Goal: Obtain resource: Obtain resource

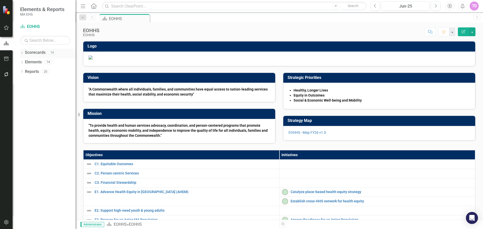
click at [38, 53] on link "Scorecards" at bounding box center [35, 53] width 21 height 6
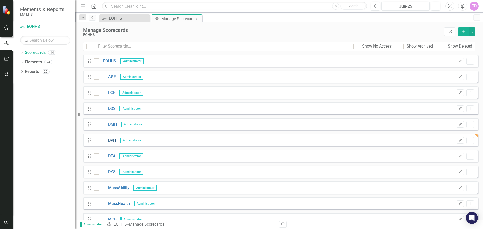
click at [111, 142] on link "DPH" at bounding box center [107, 140] width 17 height 6
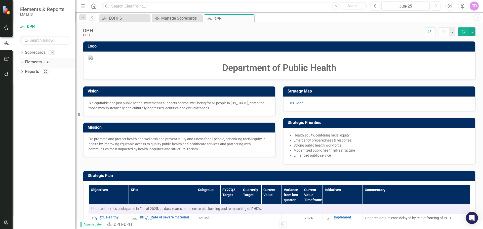
click at [34, 60] on link "Elements" at bounding box center [33, 62] width 17 height 6
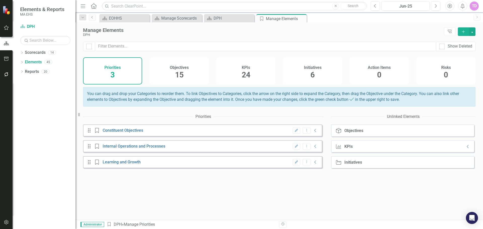
click at [313, 63] on div "Initiatives 6" at bounding box center [312, 70] width 59 height 27
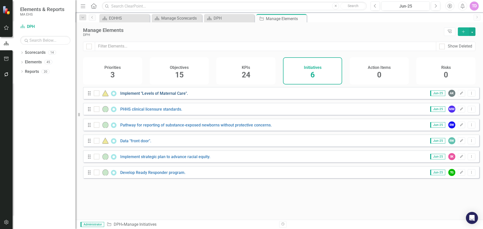
click at [168, 96] on link "Implement "Levels of Maternal Care"." at bounding box center [154, 93] width 68 height 5
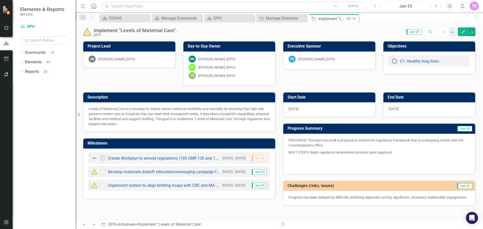
click at [354, 19] on icon "Close" at bounding box center [353, 19] width 5 height 4
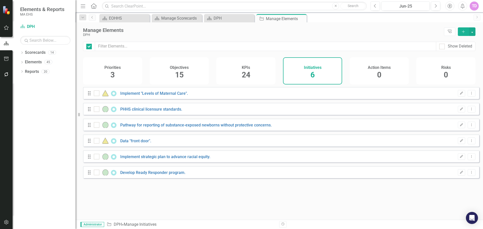
checkbox input "false"
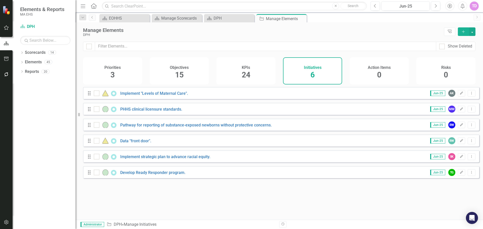
click at [169, 110] on div "PHHS clinical licensure standards." at bounding box center [138, 109] width 89 height 6
click at [168, 112] on div "PHHS clinical licensure standards." at bounding box center [138, 109] width 89 height 6
click at [168, 112] on link "PHHS clinical licensure standards." at bounding box center [151, 109] width 62 height 5
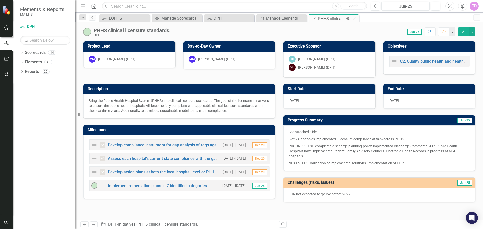
click at [356, 17] on icon "Close" at bounding box center [353, 19] width 5 height 4
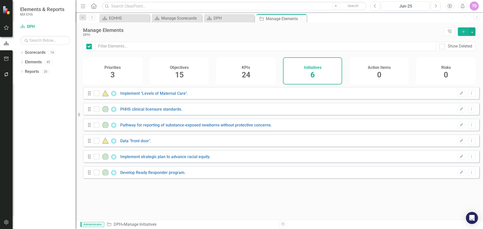
checkbox input "false"
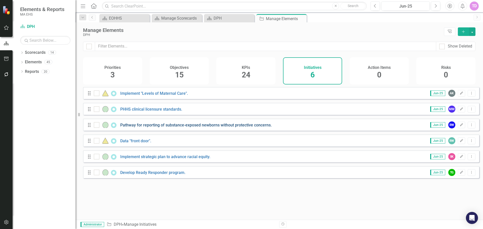
click at [148, 127] on link "Pathway for reporting of substance-exposed newborns without protective concerns." at bounding box center [195, 125] width 151 height 5
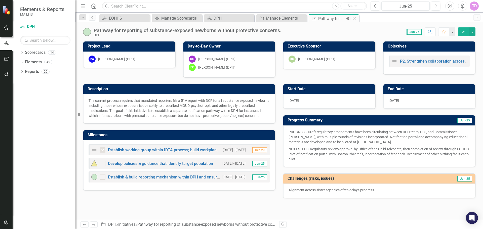
click at [353, 17] on icon "Close" at bounding box center [353, 19] width 5 height 4
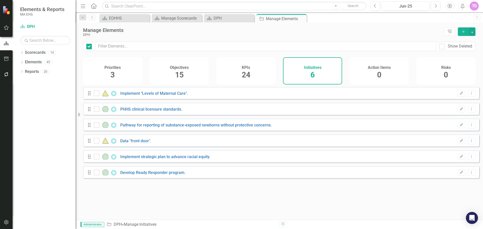
checkbox input "false"
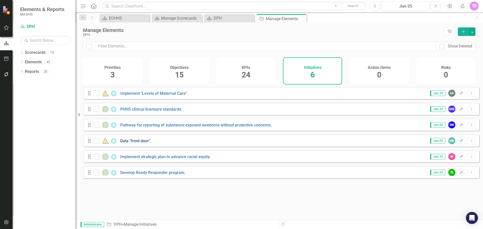
click at [136, 143] on link "Data "front door"." at bounding box center [135, 140] width 31 height 5
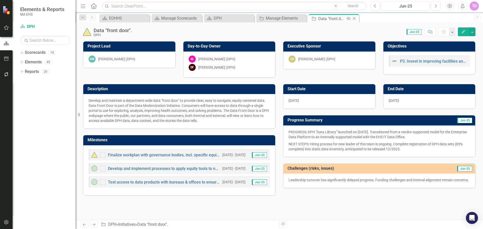
click at [356, 19] on icon "Close" at bounding box center [353, 19] width 5 height 4
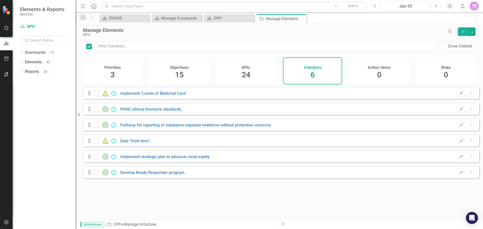
checkbox input "false"
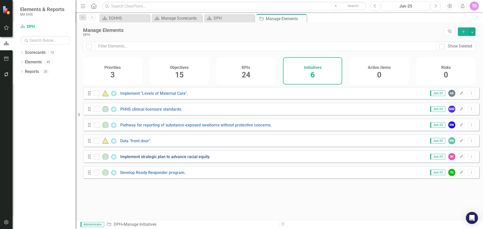
click at [177, 159] on link "Implement strategic plan to advance racial equity." at bounding box center [165, 156] width 90 height 5
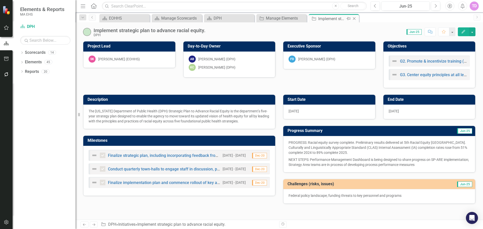
click at [357, 18] on div "Close" at bounding box center [354, 19] width 6 height 6
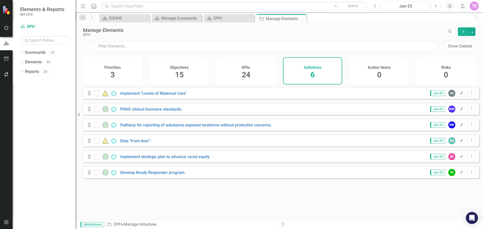
click at [174, 173] on div "Develop Ready Responder program." at bounding box center [140, 172] width 93 height 6
click at [174, 175] on link "Develop Ready Responder program." at bounding box center [152, 172] width 65 height 5
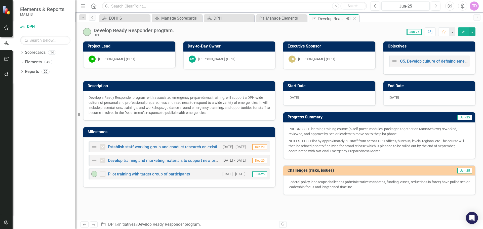
click at [353, 20] on icon "Close" at bounding box center [353, 19] width 5 height 4
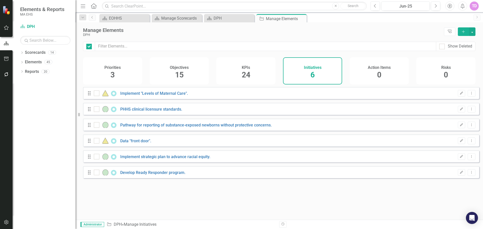
checkbox input "false"
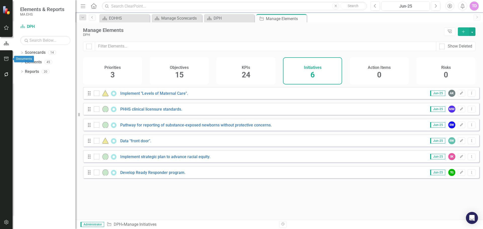
click at [11, 60] on button "button" at bounding box center [6, 59] width 11 height 11
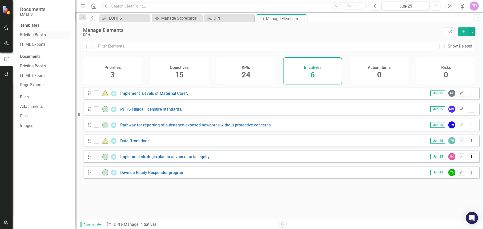
click at [38, 37] on link "Briefing Books" at bounding box center [45, 35] width 50 height 6
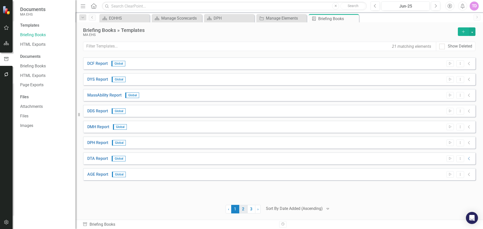
click at [243, 210] on link "2" at bounding box center [243, 209] width 8 height 9
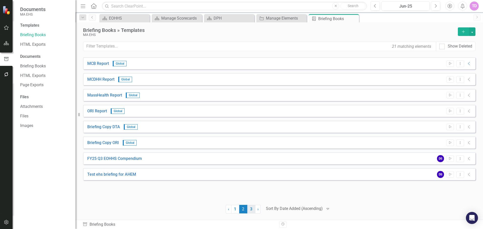
click at [251, 210] on link "3" at bounding box center [251, 209] width 8 height 9
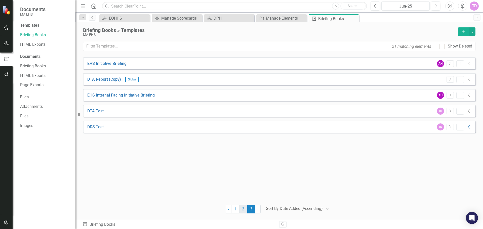
click at [244, 210] on link "2" at bounding box center [243, 209] width 8 height 9
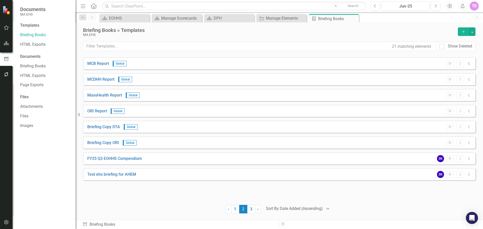
click at [240, 210] on span "2 (current)" at bounding box center [243, 209] width 8 height 9
click at [234, 211] on link "1" at bounding box center [235, 209] width 8 height 9
click at [448, 143] on icon "Start" at bounding box center [450, 142] width 4 height 3
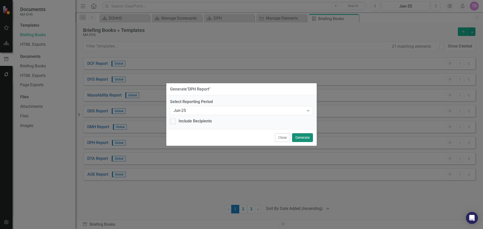
click at [302, 139] on button "Generate" at bounding box center [302, 137] width 21 height 9
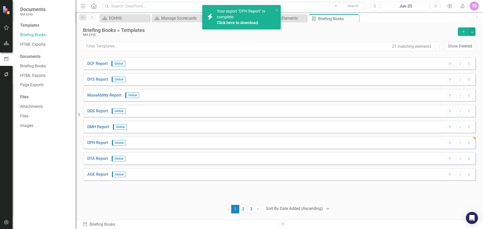
click at [239, 22] on link "Click here to download." at bounding box center [238, 22] width 42 height 5
